Goal: Task Accomplishment & Management: Manage account settings

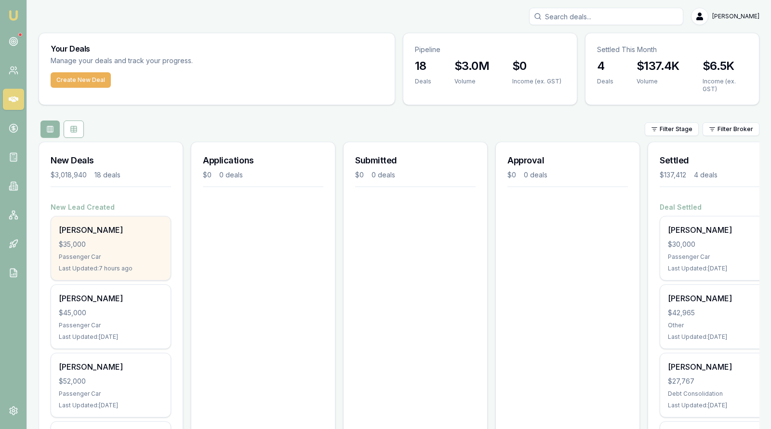
click at [97, 243] on div "$35,000" at bounding box center [111, 245] width 104 height 10
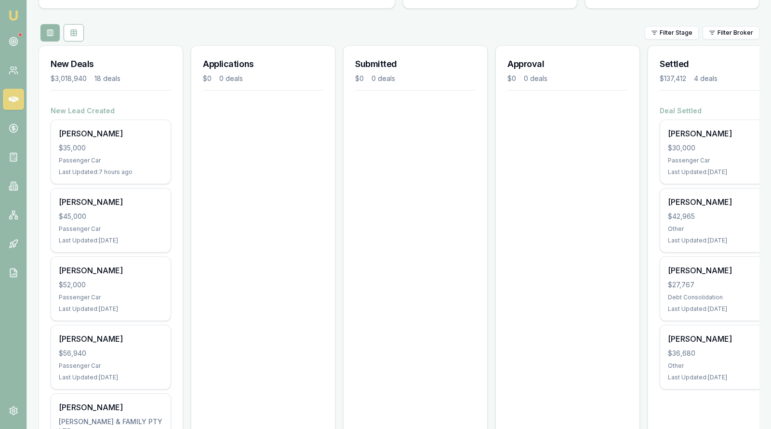
scroll to position [121, 0]
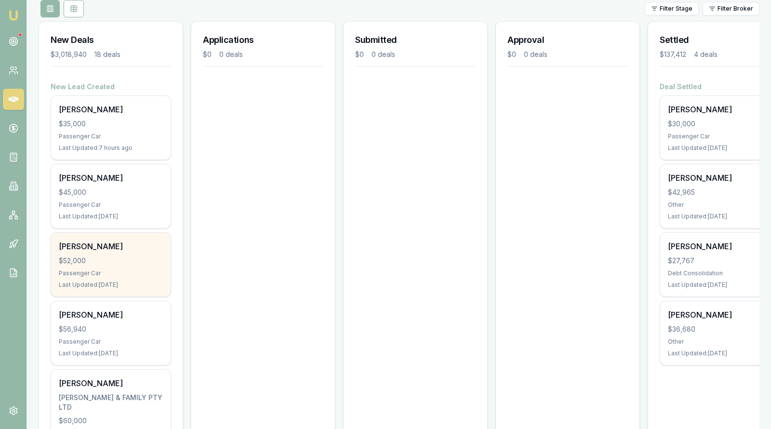
click at [101, 262] on div "$52,000" at bounding box center [111, 261] width 104 height 10
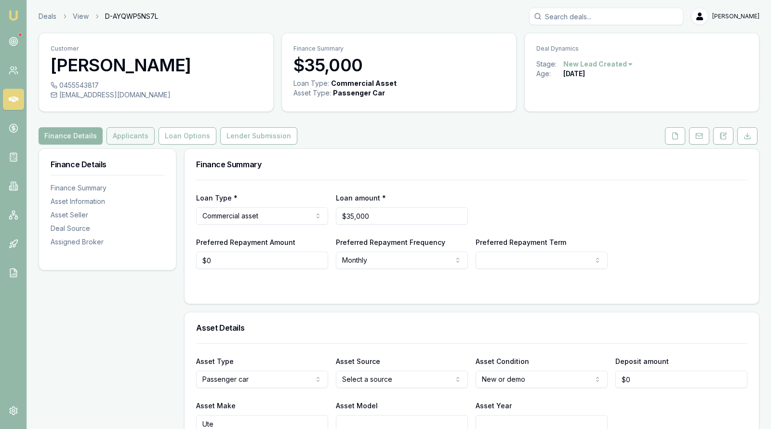
click at [118, 133] on button "Applicants" at bounding box center [131, 135] width 48 height 17
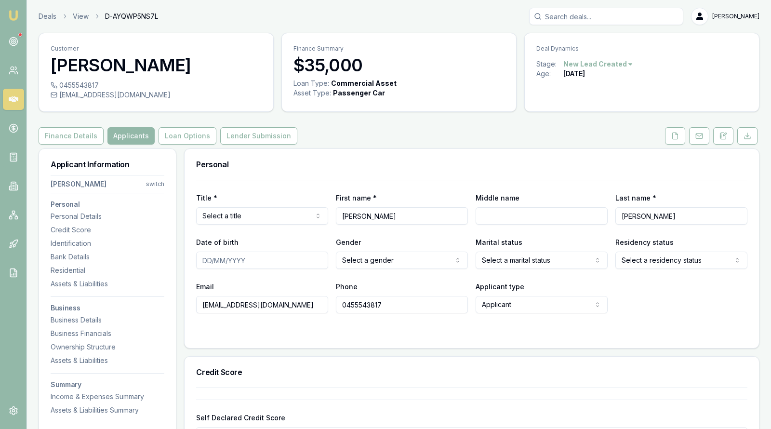
click at [272, 213] on html "Emu Broker Deals View D-AYQWP5NS7L [PERSON_NAME] Toggle Menu Customer [PERSON_N…" at bounding box center [385, 214] width 771 height 429
click at [677, 127] on button at bounding box center [675, 135] width 20 height 17
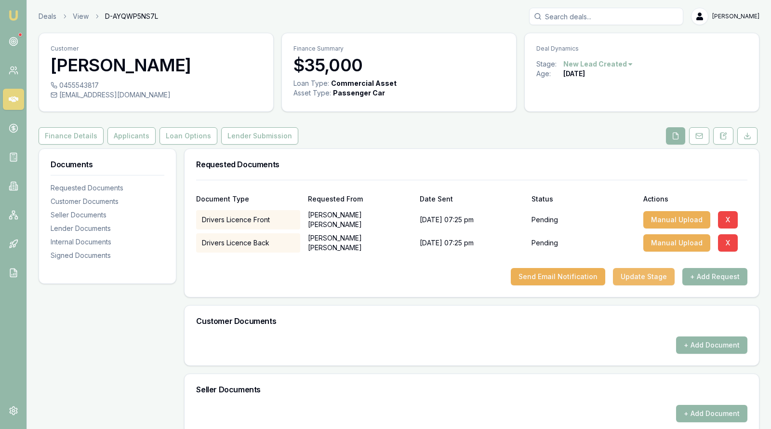
click at [651, 278] on button "Update Stage" at bounding box center [644, 276] width 62 height 17
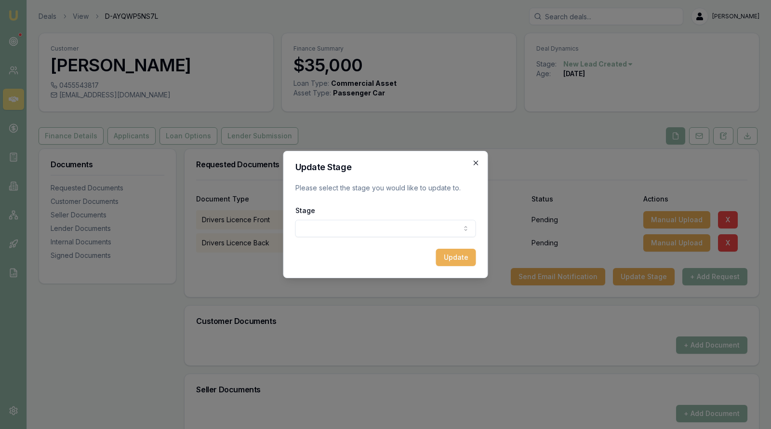
click at [475, 161] on icon "button" at bounding box center [476, 163] width 8 height 8
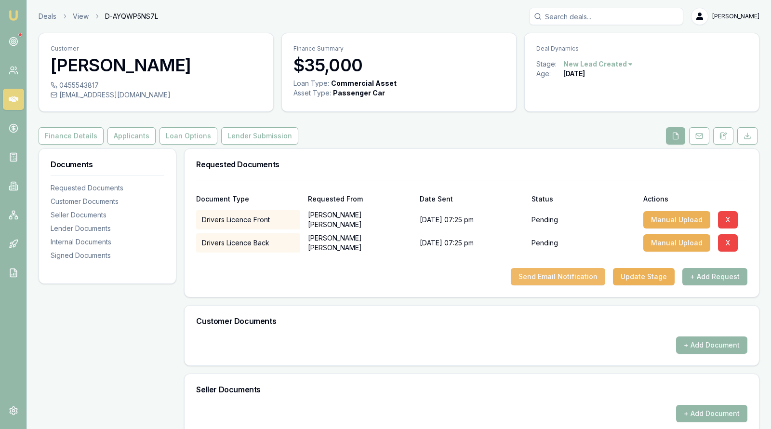
click at [562, 273] on button "Send Email Notification" at bounding box center [558, 276] width 94 height 17
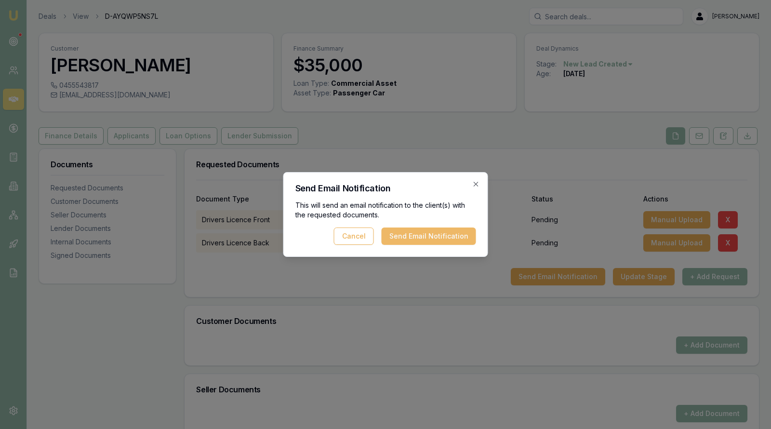
click at [453, 230] on button "Send Email Notification" at bounding box center [429, 236] width 94 height 17
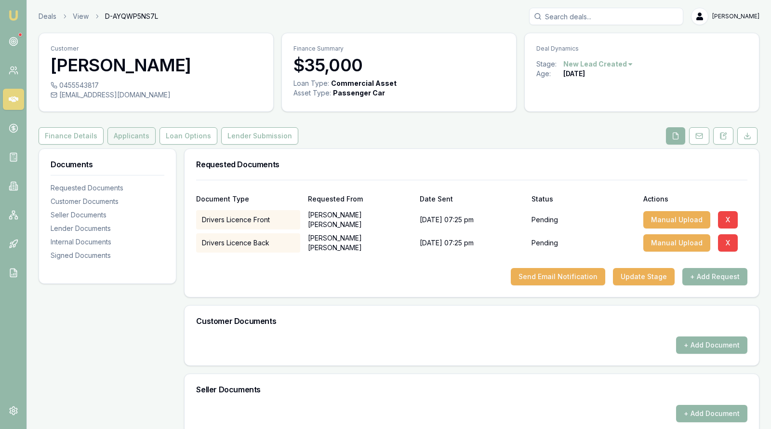
click at [134, 136] on button "Applicants" at bounding box center [131, 135] width 48 height 17
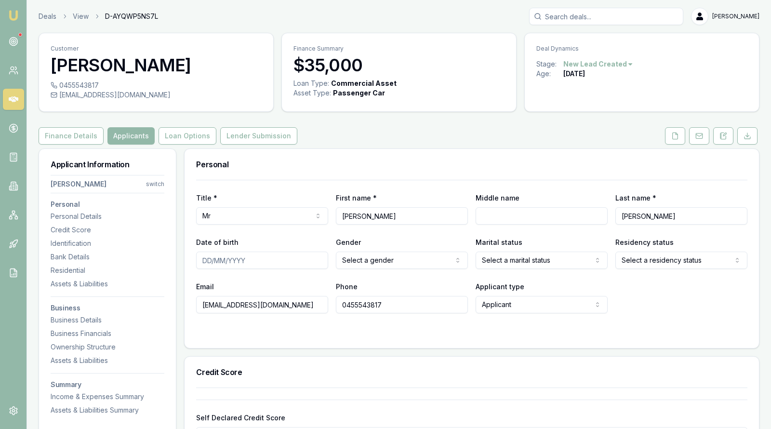
click at [347, 132] on div "Finance Details Applicants Loan Options Lender Submission" at bounding box center [399, 135] width 721 height 17
click at [449, 258] on html "Emu Broker Deals View D-AYQWP5NS7L Stevette Gelavis Toggle Menu Customer Corey …" at bounding box center [385, 214] width 771 height 429
click at [521, 256] on html "Emu Broker Deals View D-AYQWP5NS7L Stevette Gelavis Toggle Menu Customer Corey …" at bounding box center [385, 214] width 771 height 429
click at [625, 255] on html "Emu Broker Deals View D-AYQWP5NS7L Stevette Gelavis Toggle Menu Customer Corey …" at bounding box center [385, 214] width 771 height 429
click at [316, 329] on div at bounding box center [471, 333] width 551 height 8
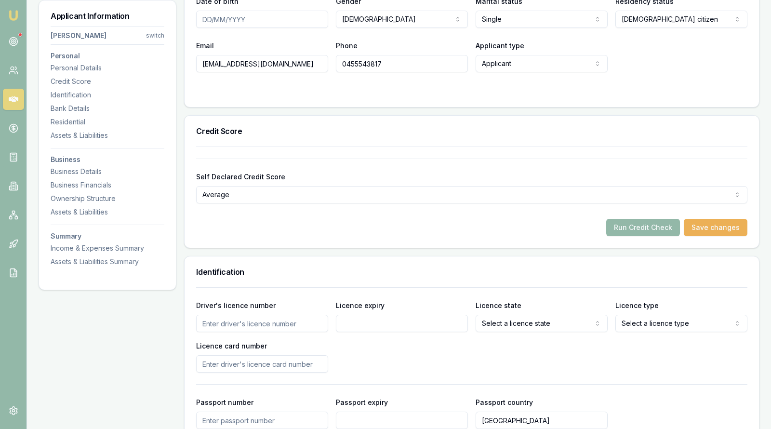
scroll to position [265, 0]
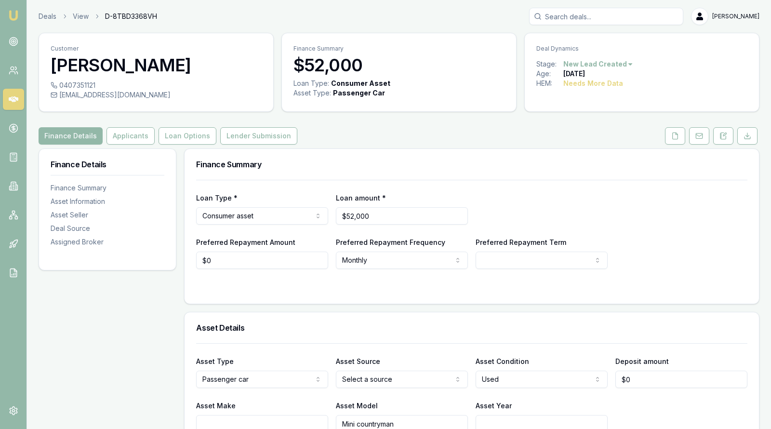
click at [14, 98] on icon at bounding box center [14, 99] width 10 height 6
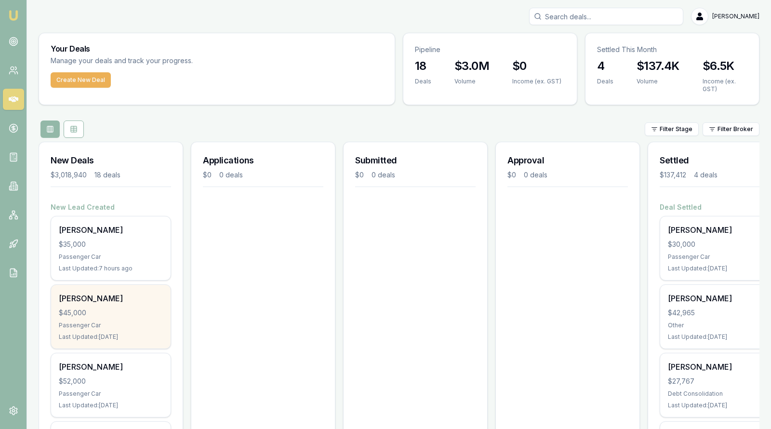
click at [99, 297] on div "Steff Stephens" at bounding box center [111, 299] width 104 height 12
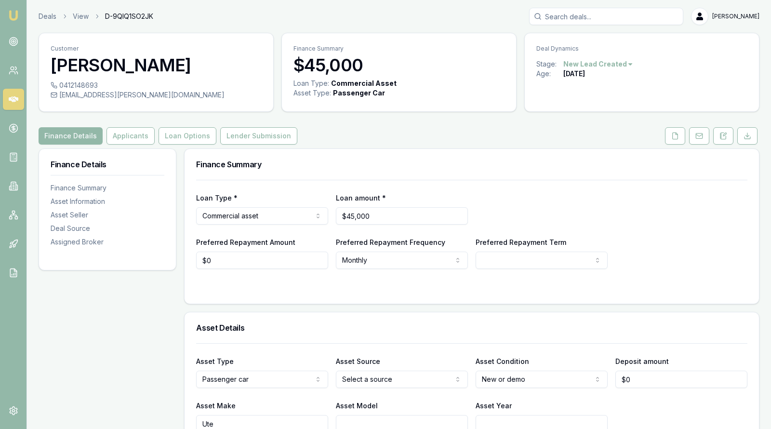
click at [381, 157] on div "Finance Summary" at bounding box center [472, 164] width 575 height 31
click at [14, 98] on icon at bounding box center [14, 99] width 10 height 6
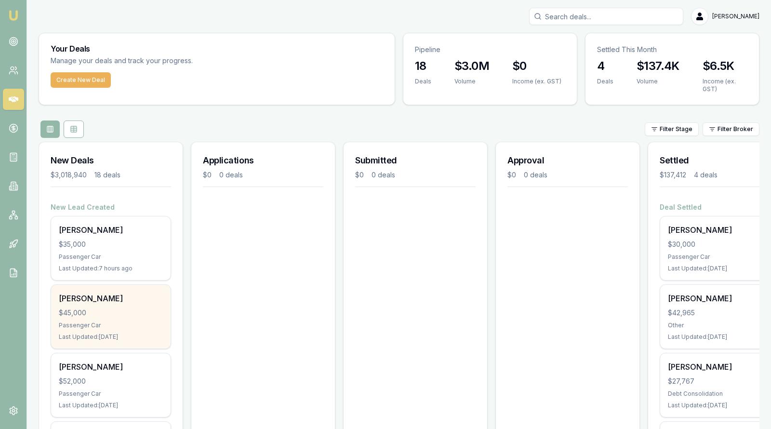
click at [105, 316] on div "Steff Stephens $45,000 Passenger Car Last Updated: 1 day ago" at bounding box center [111, 317] width 120 height 64
